Goal: Information Seeking & Learning: Find specific fact

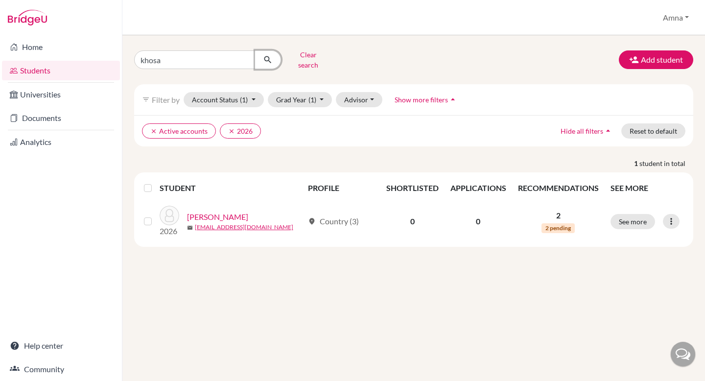
click at [267, 56] on icon "submit" at bounding box center [268, 60] width 10 height 10
click at [299, 56] on button "Clear search" at bounding box center [308, 59] width 54 height 25
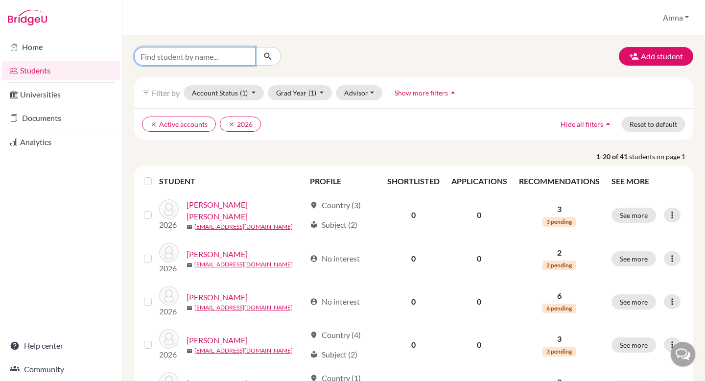
click at [212, 56] on input "Find student by name..." at bounding box center [194, 56] width 121 height 19
type input "[PERSON_NAME]"
click button "submit" at bounding box center [268, 56] width 26 height 19
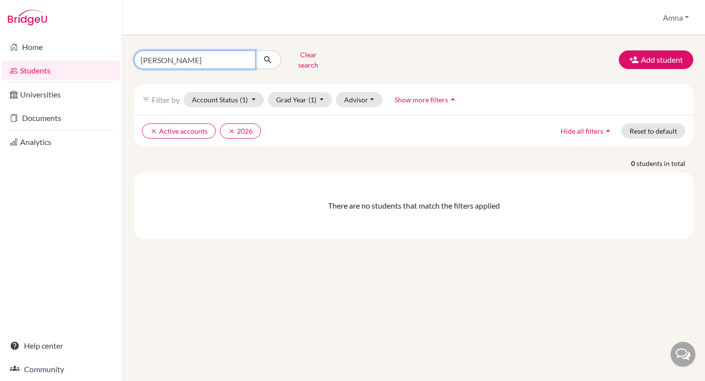
click at [163, 55] on input "[PERSON_NAME]" at bounding box center [194, 59] width 121 height 19
type input "abdurrehman"
click button "submit" at bounding box center [268, 59] width 26 height 19
click at [223, 60] on input "abdurrehman" at bounding box center [194, 59] width 121 height 19
type input "a"
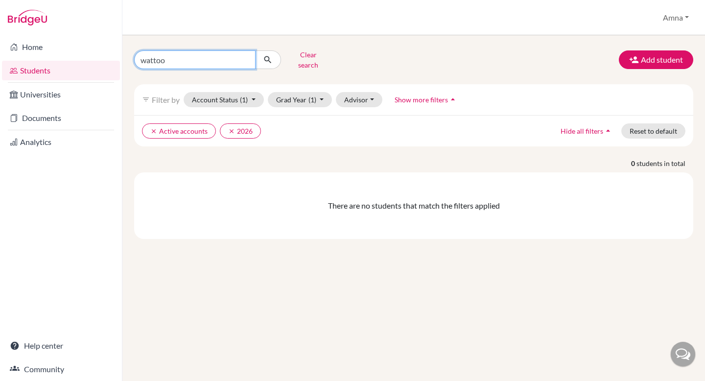
type input "wattoo"
click at [272, 55] on icon "submit" at bounding box center [268, 60] width 10 height 10
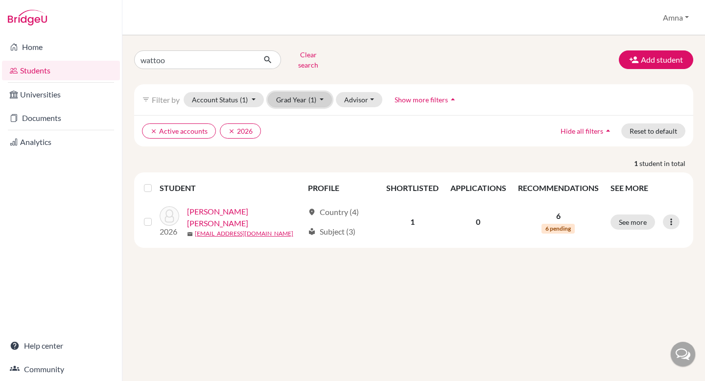
click at [302, 93] on button "Grad Year (1)" at bounding box center [300, 99] width 65 height 15
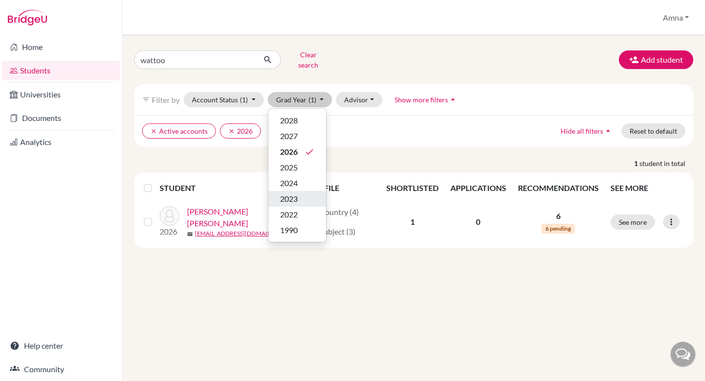
click at [294, 193] on span "2023" at bounding box center [289, 199] width 18 height 12
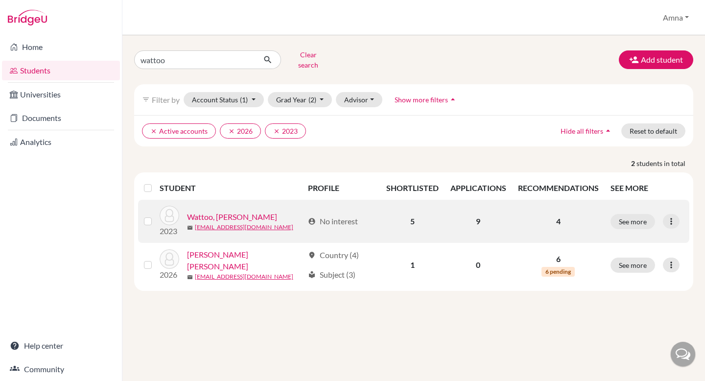
click at [222, 211] on link "Wattoo, [PERSON_NAME]" at bounding box center [232, 217] width 90 height 12
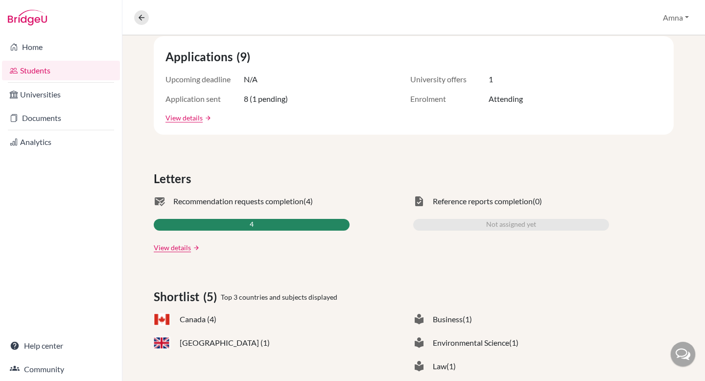
scroll to position [212, 0]
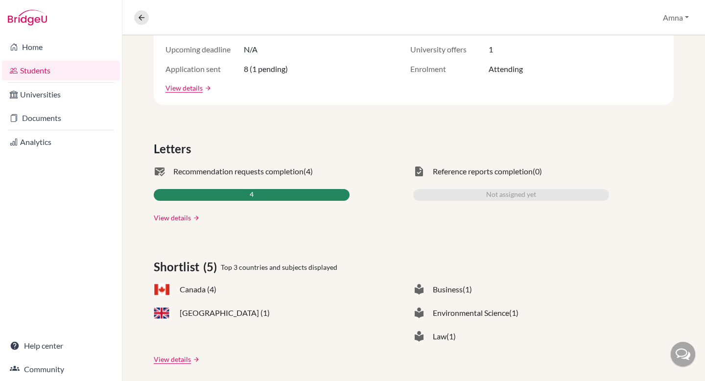
click at [177, 220] on link "View details" at bounding box center [172, 218] width 37 height 10
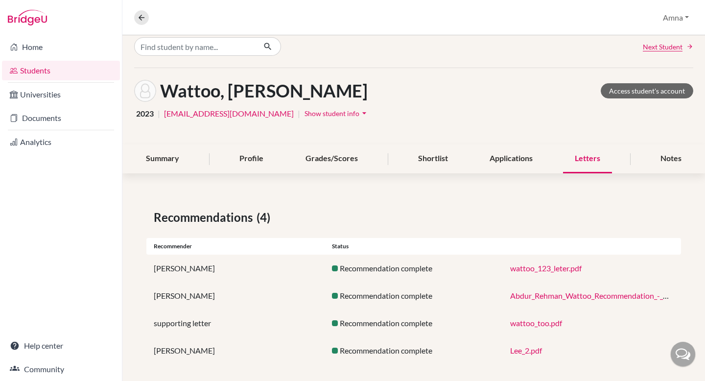
scroll to position [17, 0]
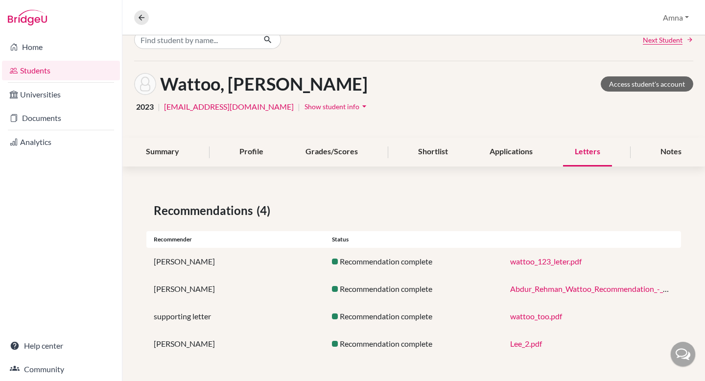
click at [525, 319] on link "wattoo_too.pdf" at bounding box center [536, 316] width 52 height 9
click at [532, 291] on link "Abdur_Rehman_Wattoo_Recommendation_-_Google_Docs.pdf" at bounding box center [615, 288] width 210 height 9
click at [526, 343] on link "Lee_2.pdf" at bounding box center [526, 343] width 32 height 9
click at [526, 342] on link "Lee_2.pdf" at bounding box center [526, 343] width 32 height 9
click at [539, 263] on link "wattoo_123_leter.pdf" at bounding box center [546, 261] width 72 height 9
